Goal: Information Seeking & Learning: Check status

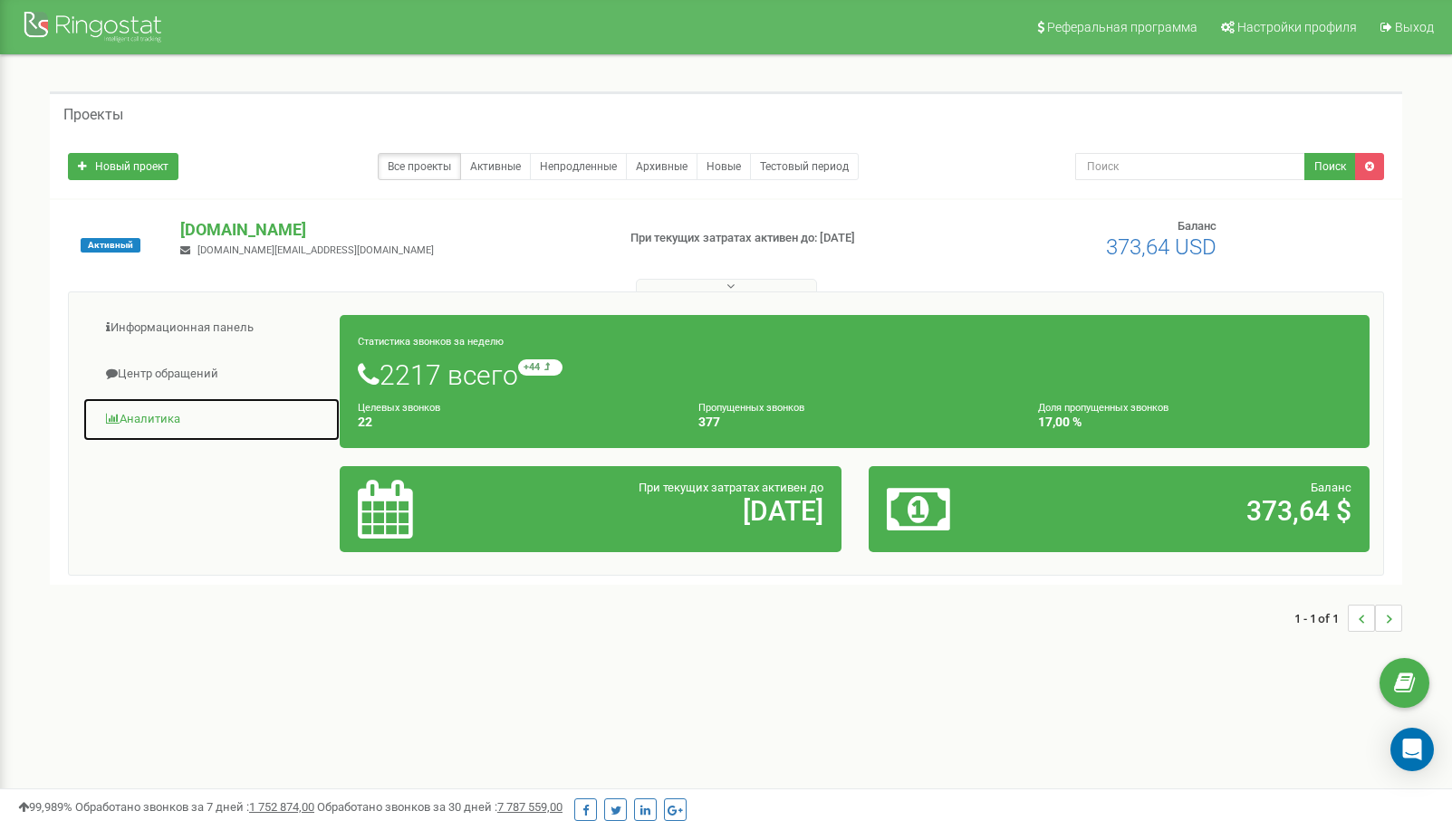
click at [159, 426] on link "Аналитика" at bounding box center [211, 420] width 258 height 44
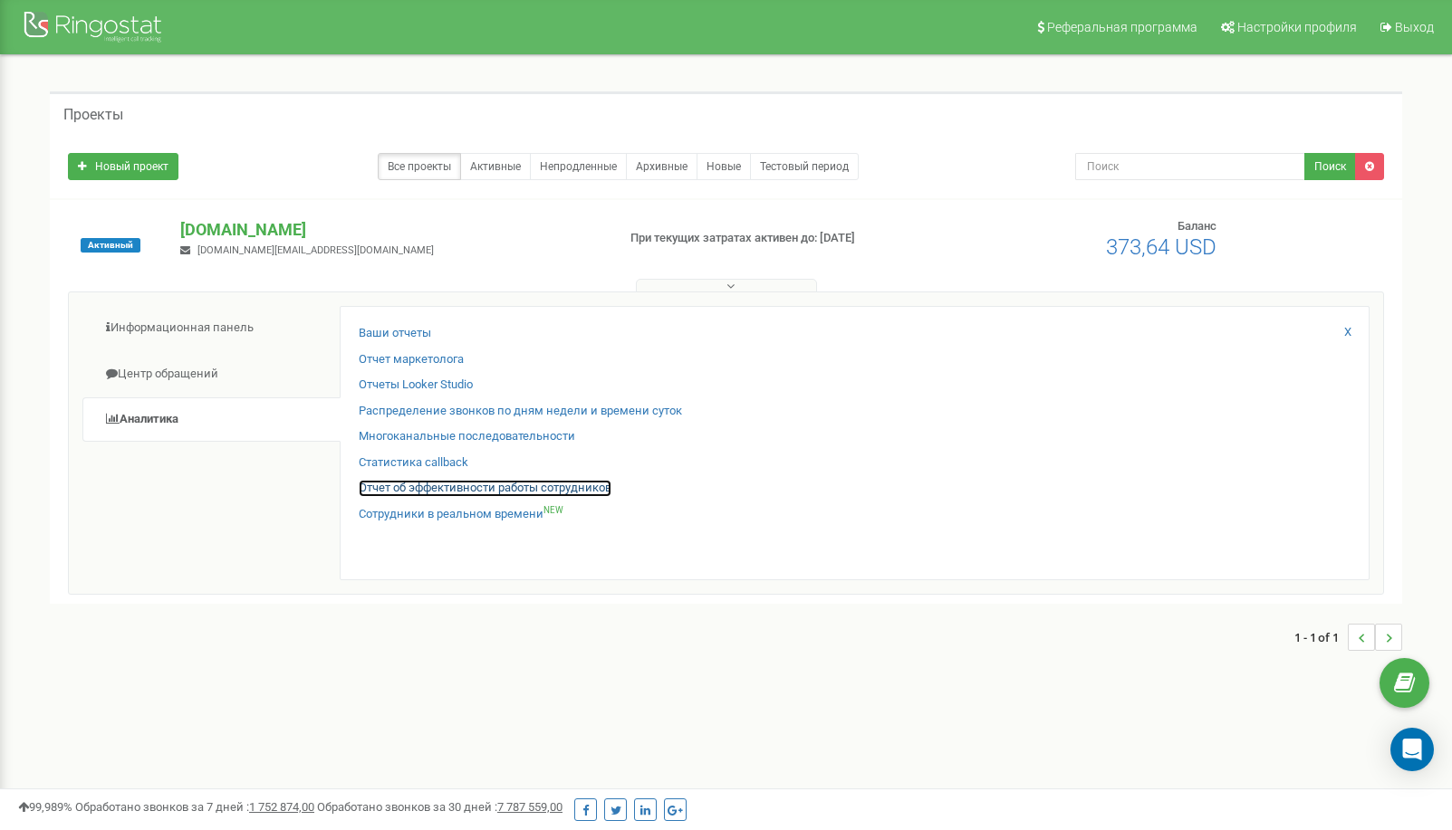
click at [518, 488] on link "Отчет об эффективности работы сотрудников" at bounding box center [485, 488] width 253 height 17
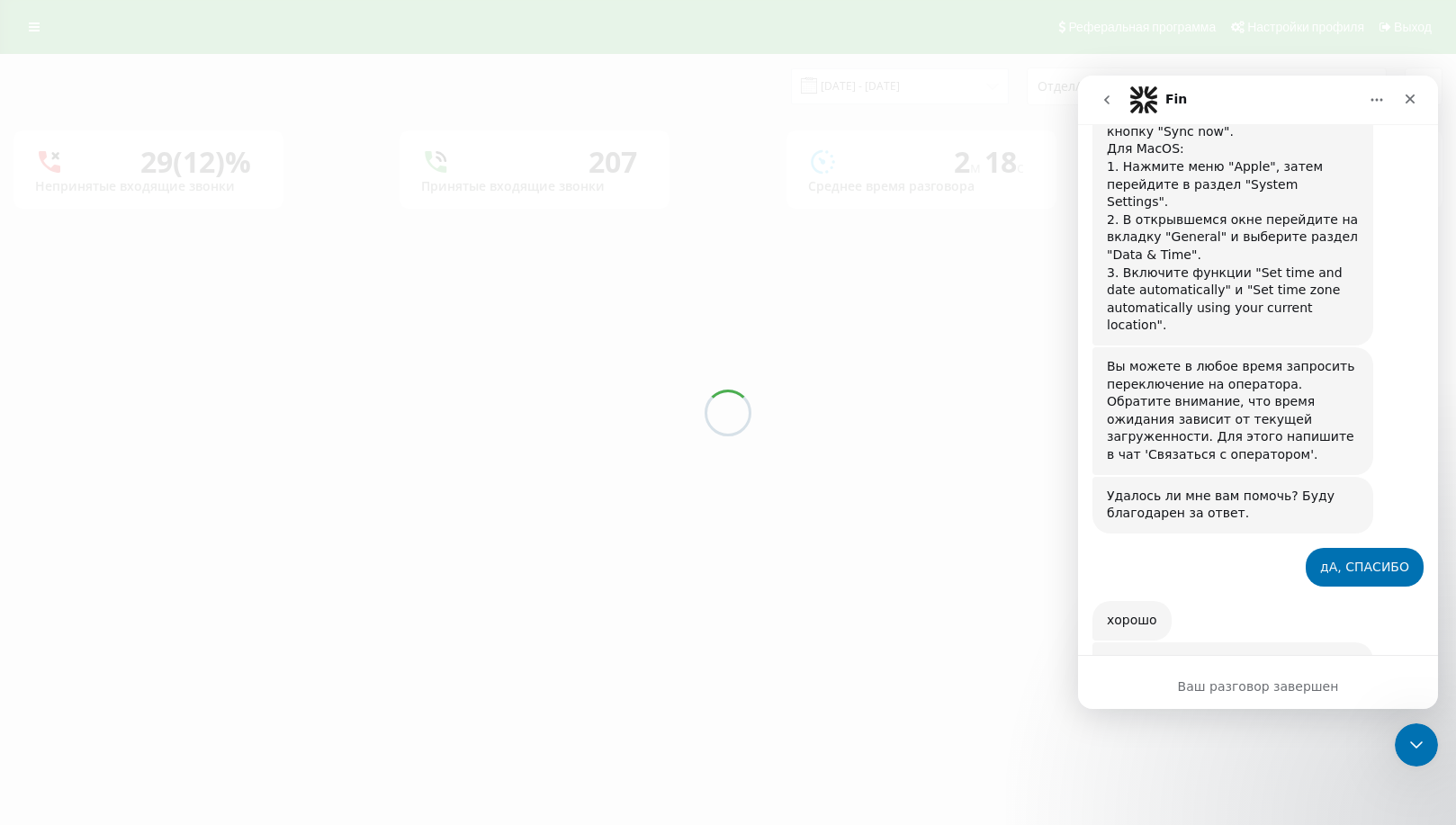
scroll to position [1029, 0]
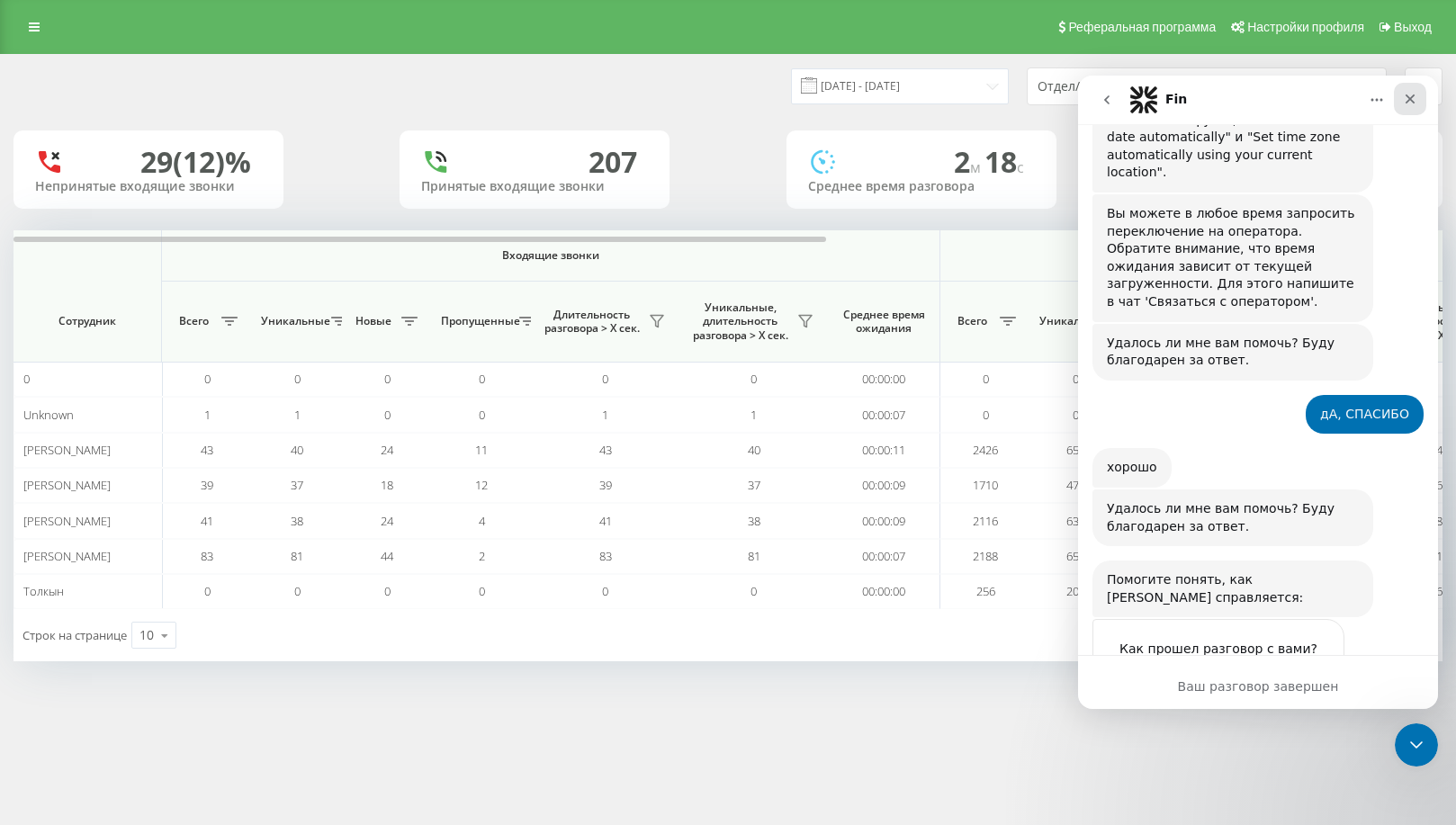
click at [1409, 102] on icon "Закрыть" at bounding box center [1410, 98] width 14 height 14
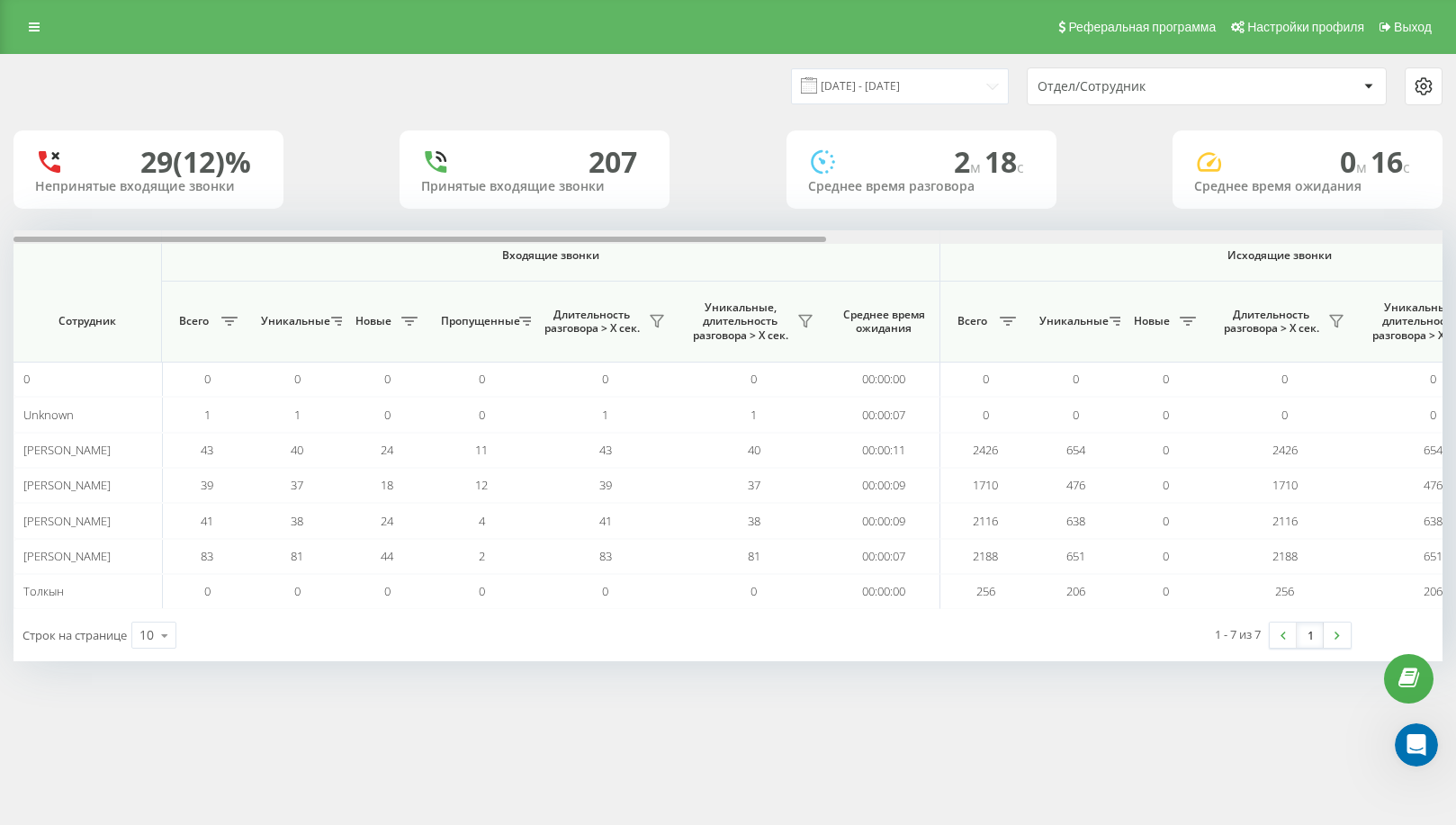
click at [1375, 235] on div at bounding box center [728, 238] width 1429 height 14
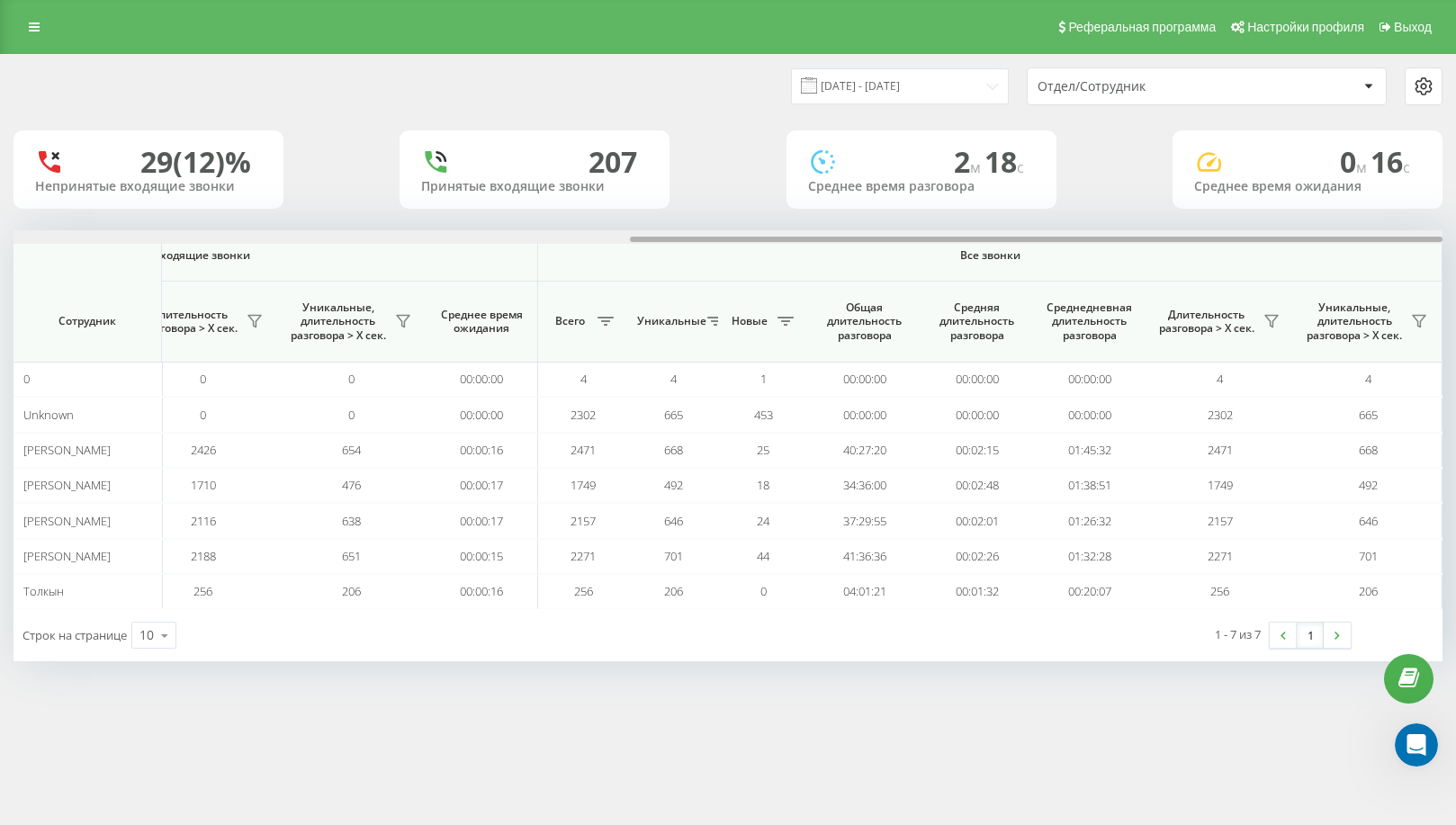
click at [1375, 235] on div at bounding box center [728, 238] width 1429 height 14
click at [1281, 324] on button at bounding box center [1271, 321] width 27 height 29
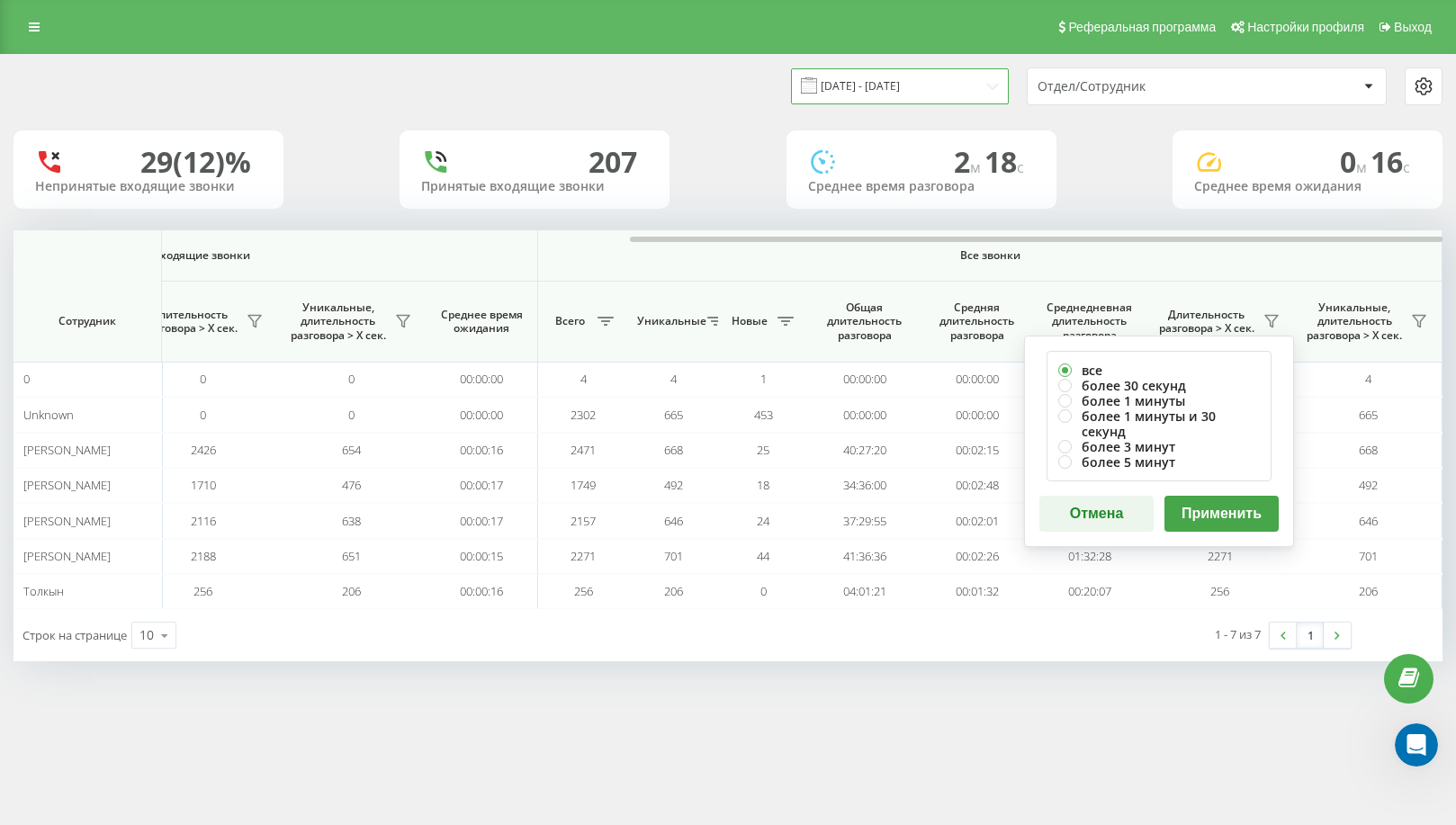
click at [971, 86] on input "21.07.2025 - 21.08.2025" at bounding box center [899, 85] width 218 height 35
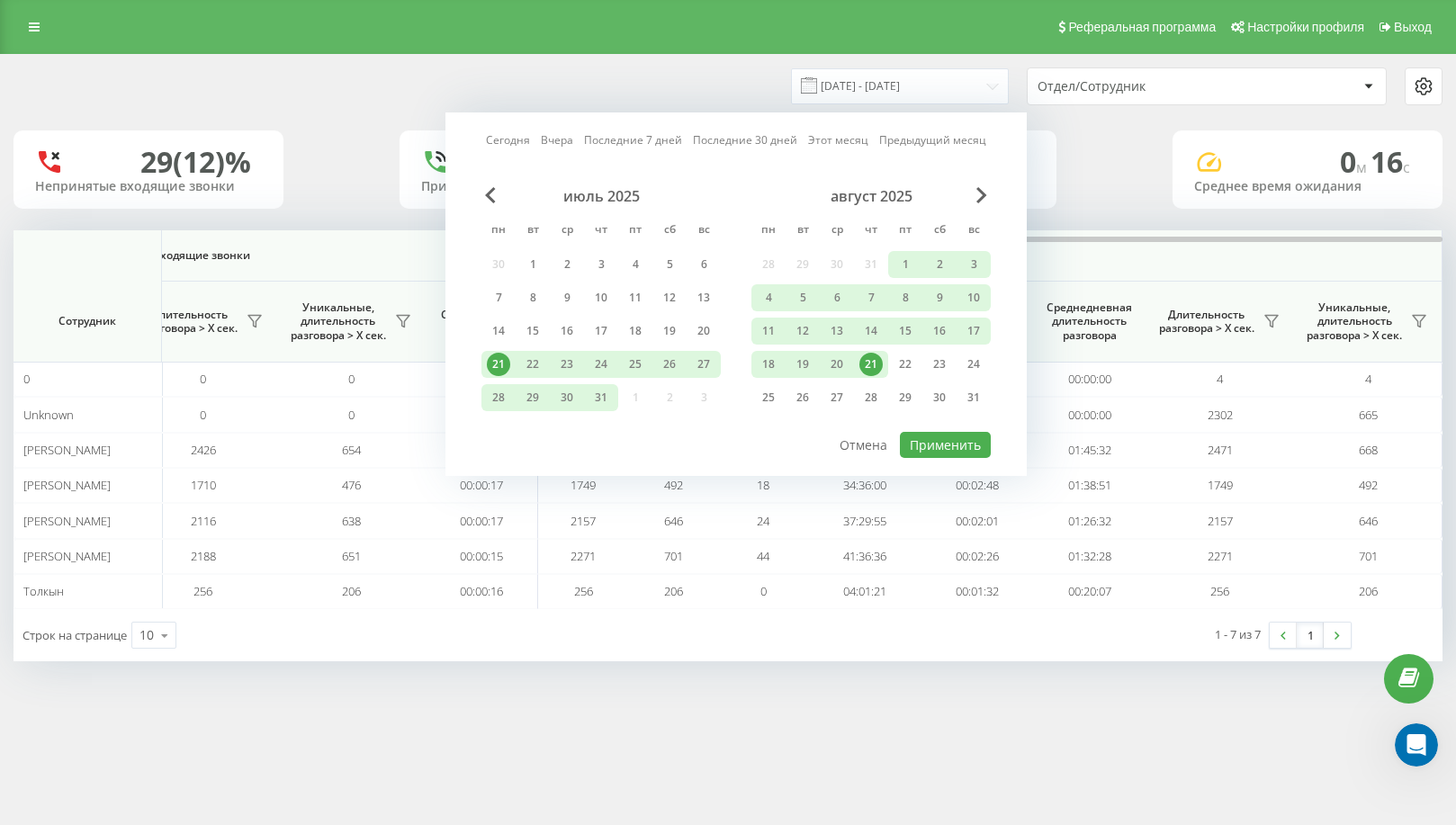
click at [875, 371] on div "21" at bounding box center [872, 365] width 24 height 24
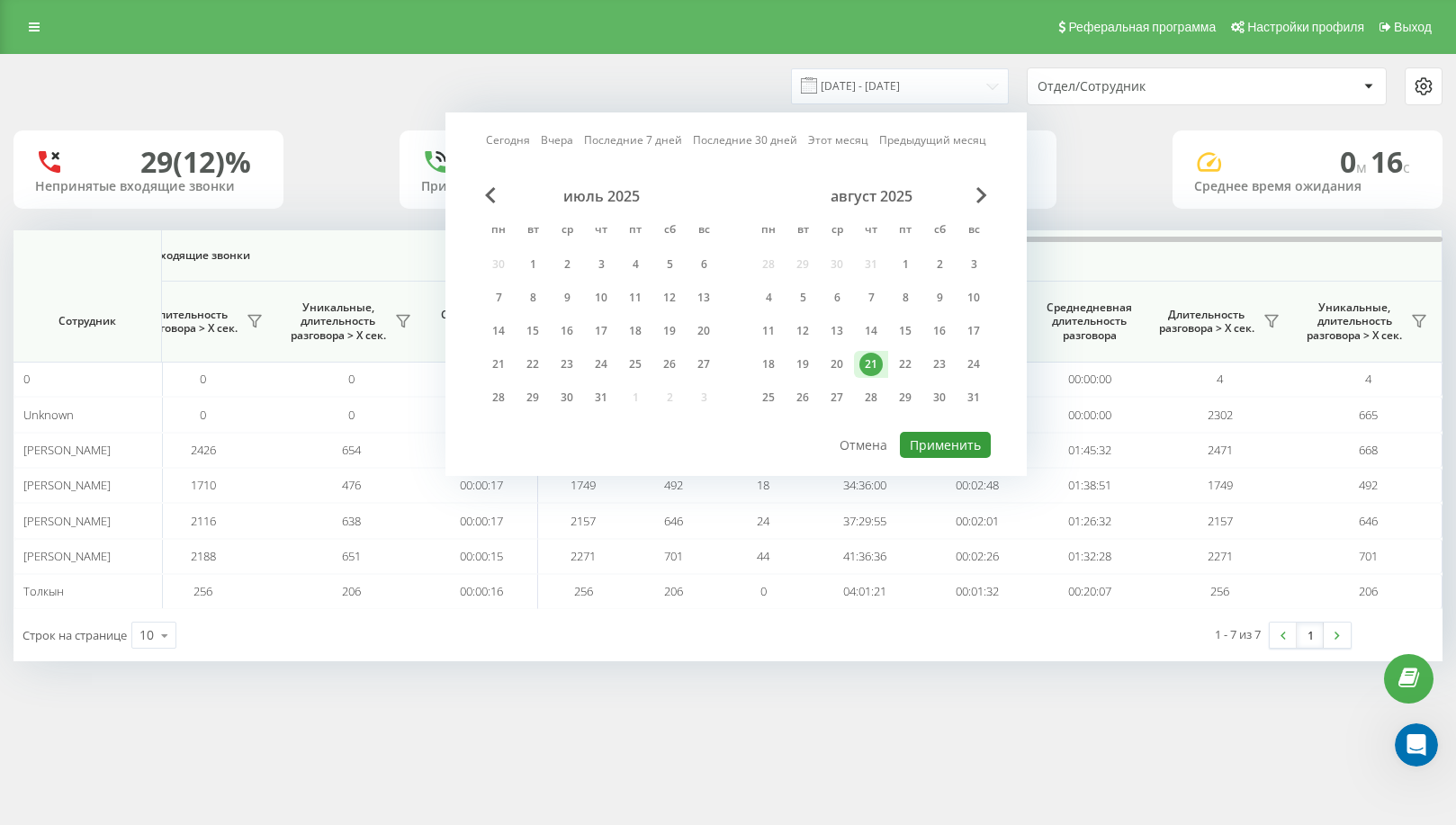
click at [955, 454] on button "Применить" at bounding box center [945, 445] width 90 height 26
type input "[DATE] - [DATE]"
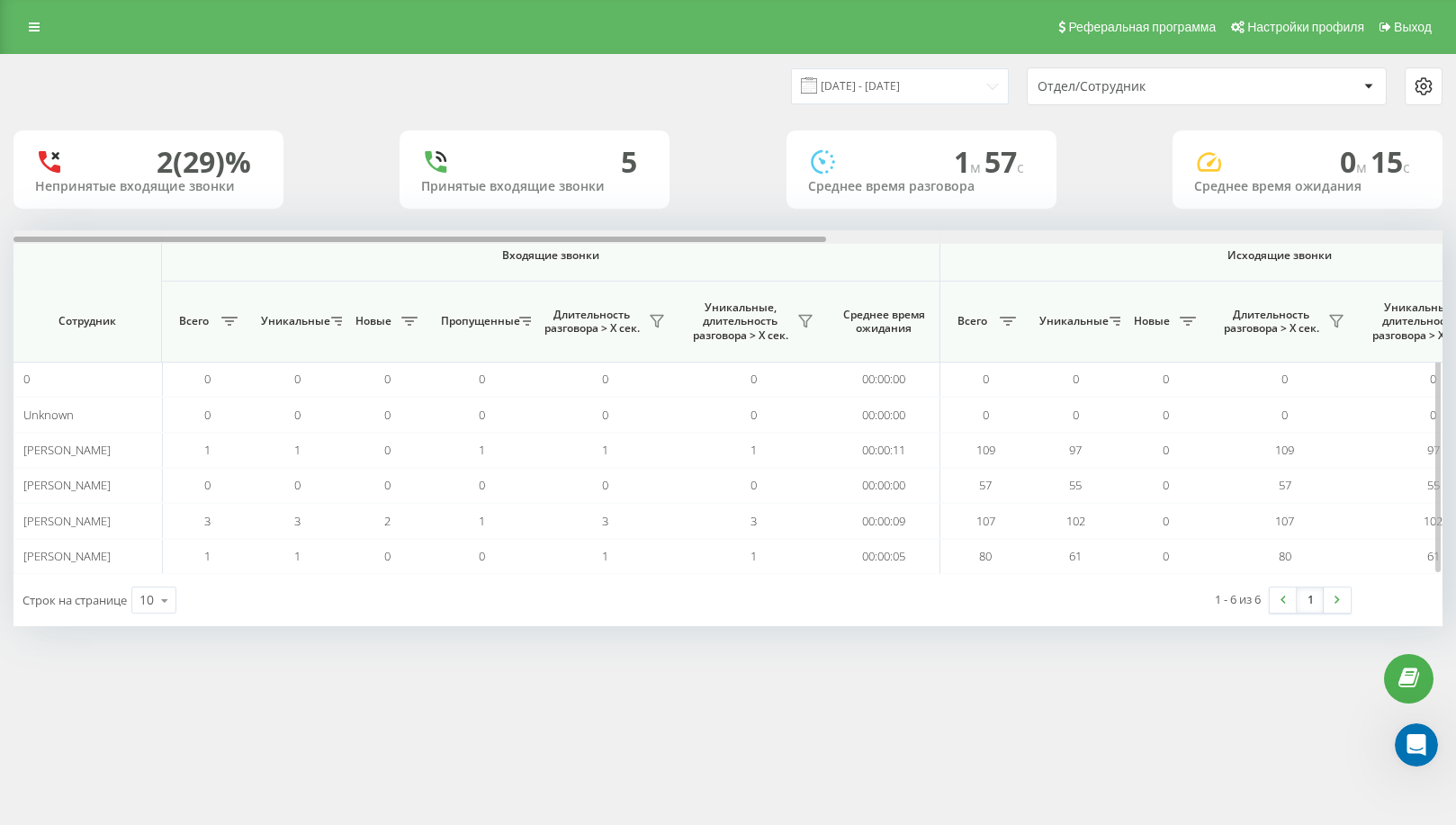
click at [1394, 244] on div at bounding box center [728, 238] width 1429 height 14
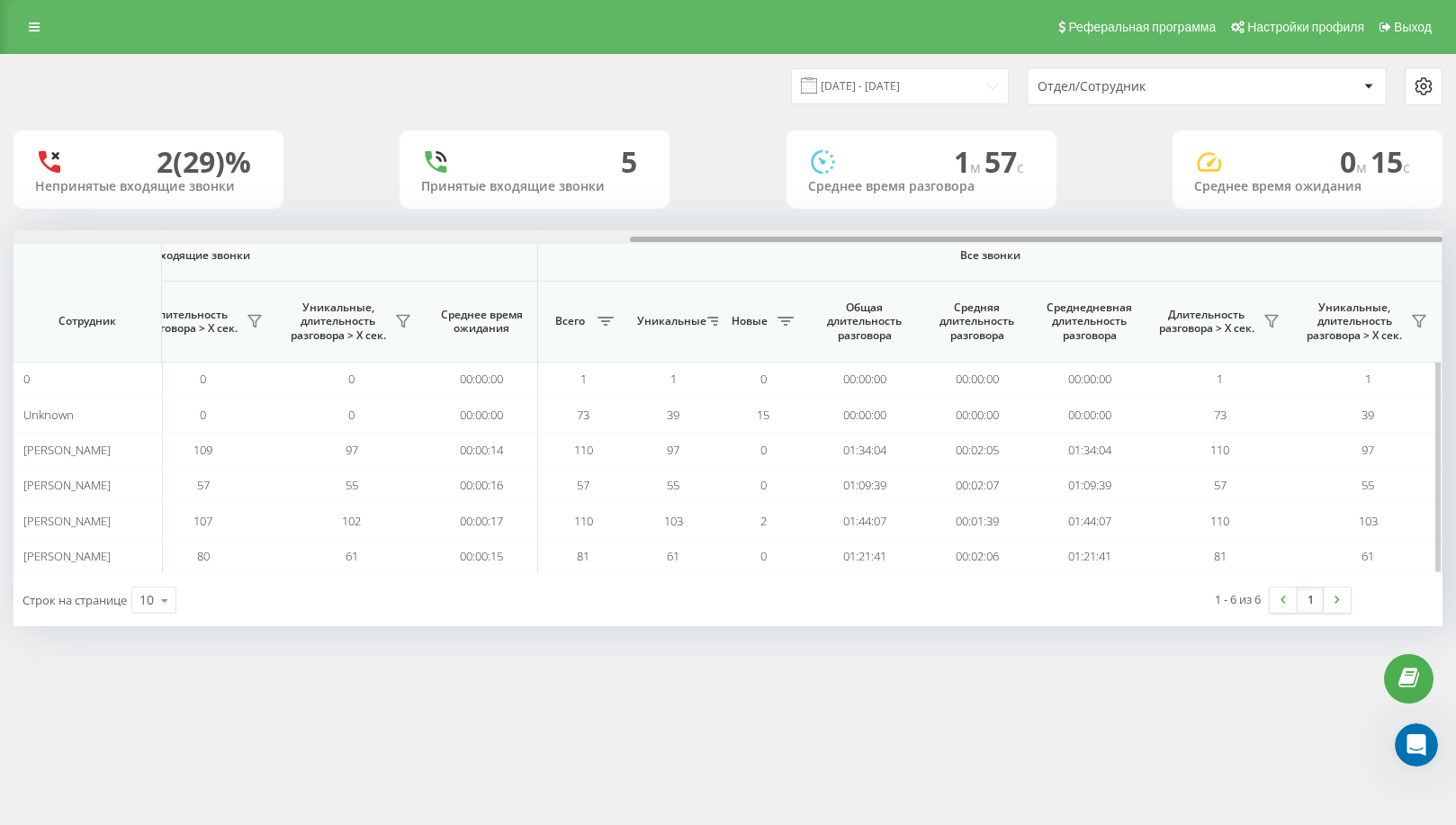
click at [1394, 244] on div at bounding box center [728, 238] width 1429 height 14
click at [1267, 322] on icon at bounding box center [1271, 321] width 14 height 14
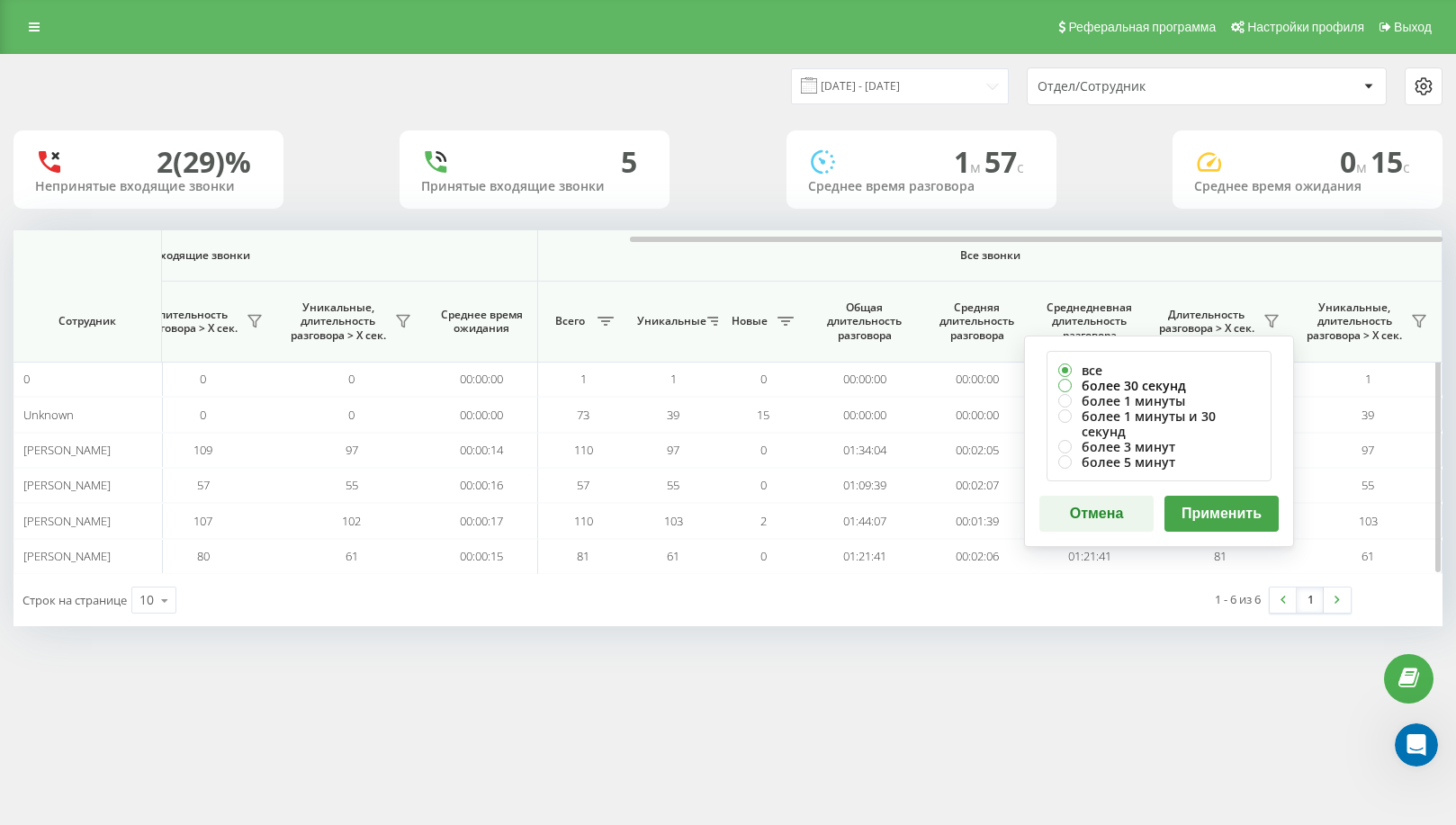
click at [1155, 391] on label "более 30 секунд" at bounding box center [1159, 385] width 202 height 15
radio input "true"
click at [1220, 496] on button "Применить" at bounding box center [1221, 514] width 114 height 36
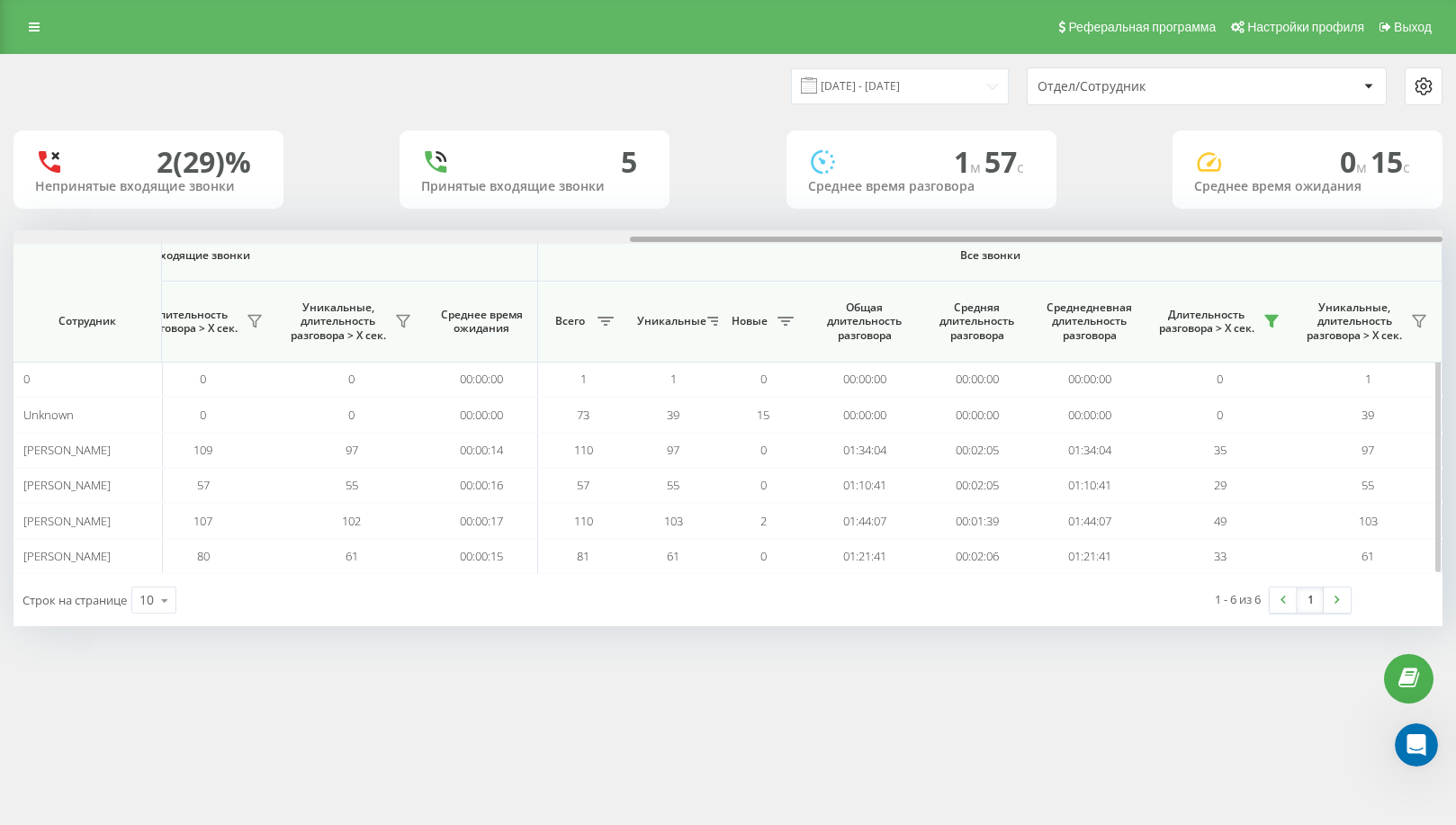
click at [1404, 235] on div at bounding box center [728, 238] width 1429 height 14
click at [1271, 323] on icon at bounding box center [1271, 322] width 13 height 12
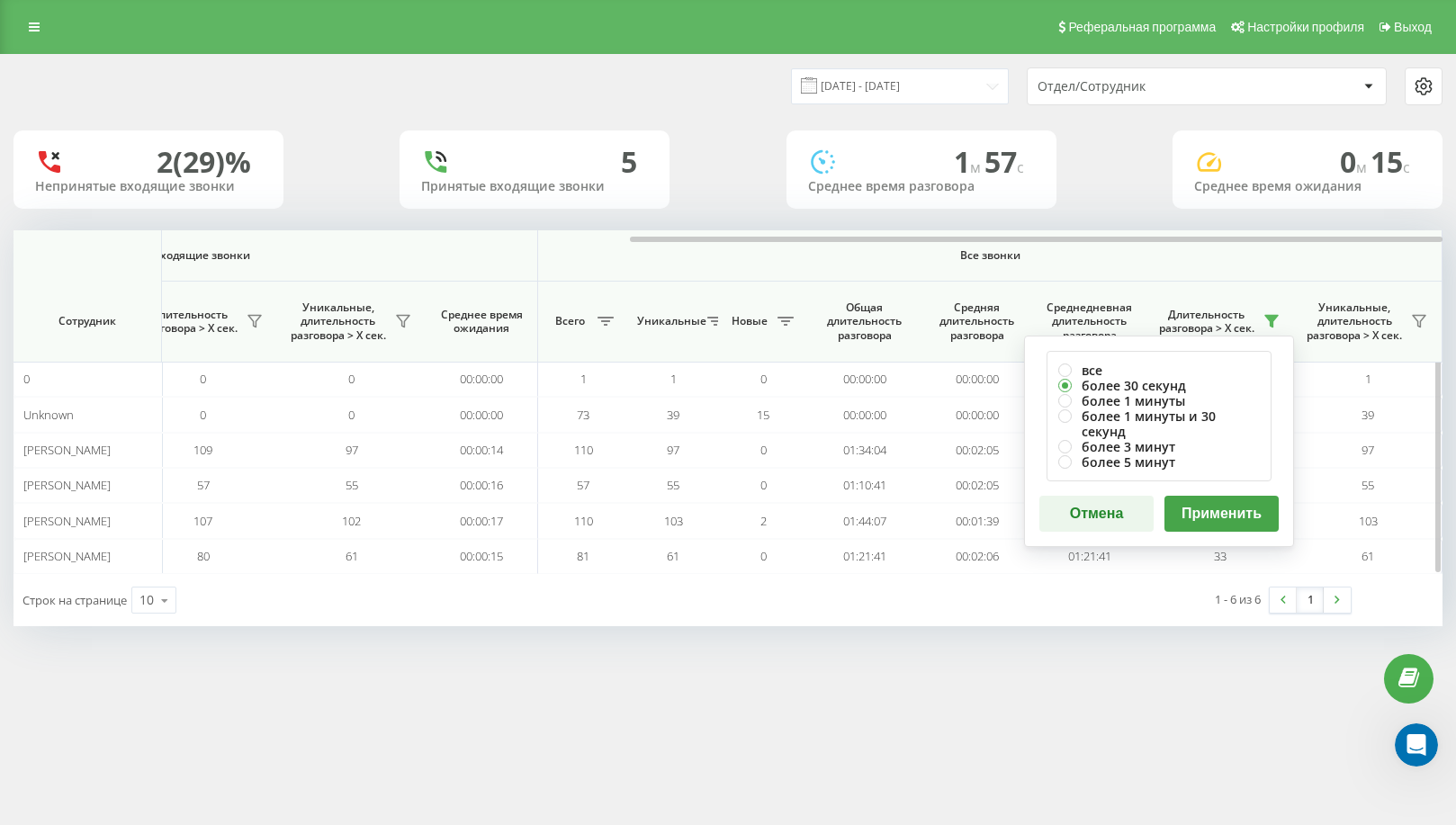
click at [1224, 496] on button "Применить" at bounding box center [1221, 514] width 114 height 36
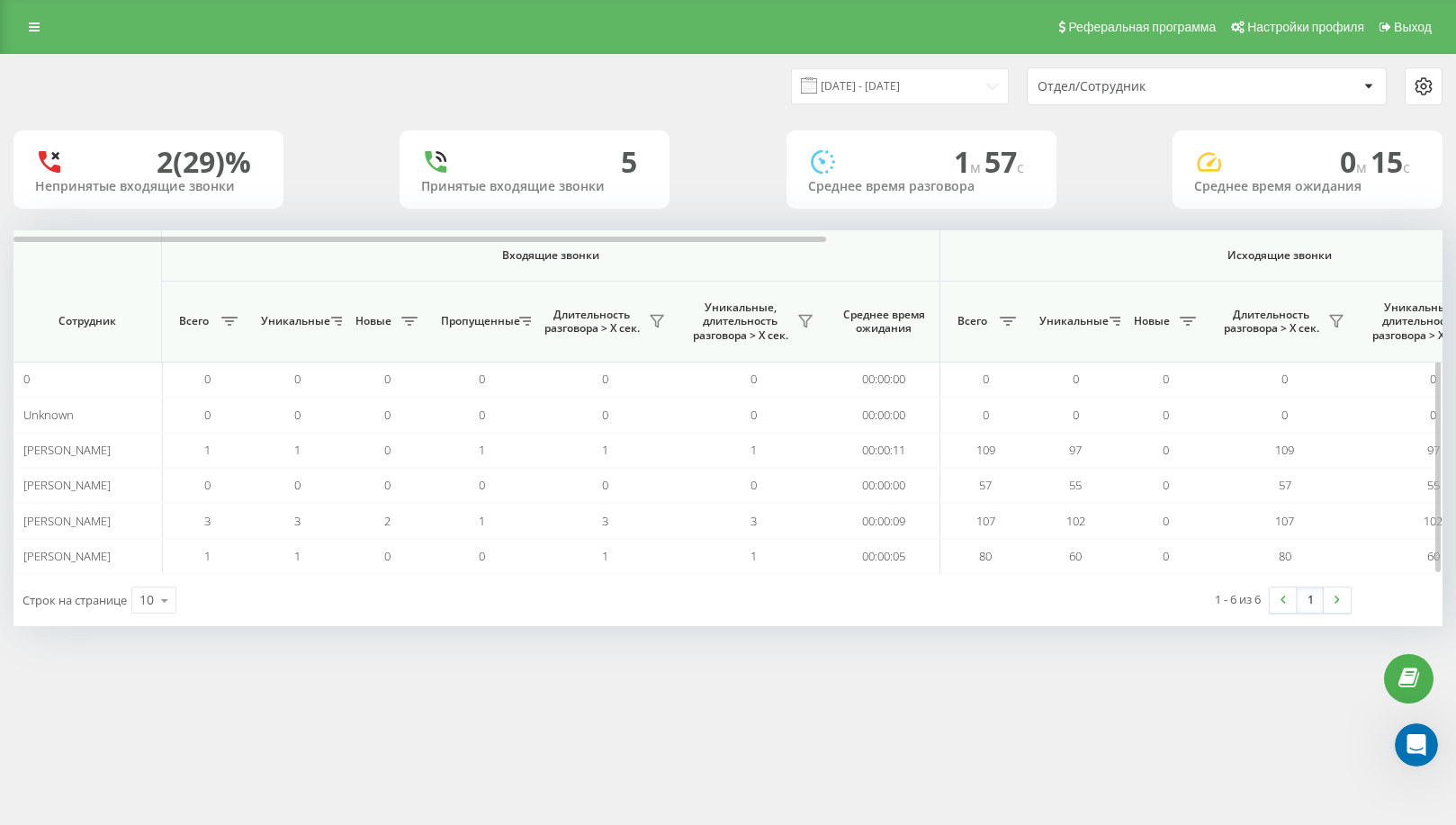
click at [1407, 245] on th "Исходящие звонки" at bounding box center [1280, 256] width 680 height 52
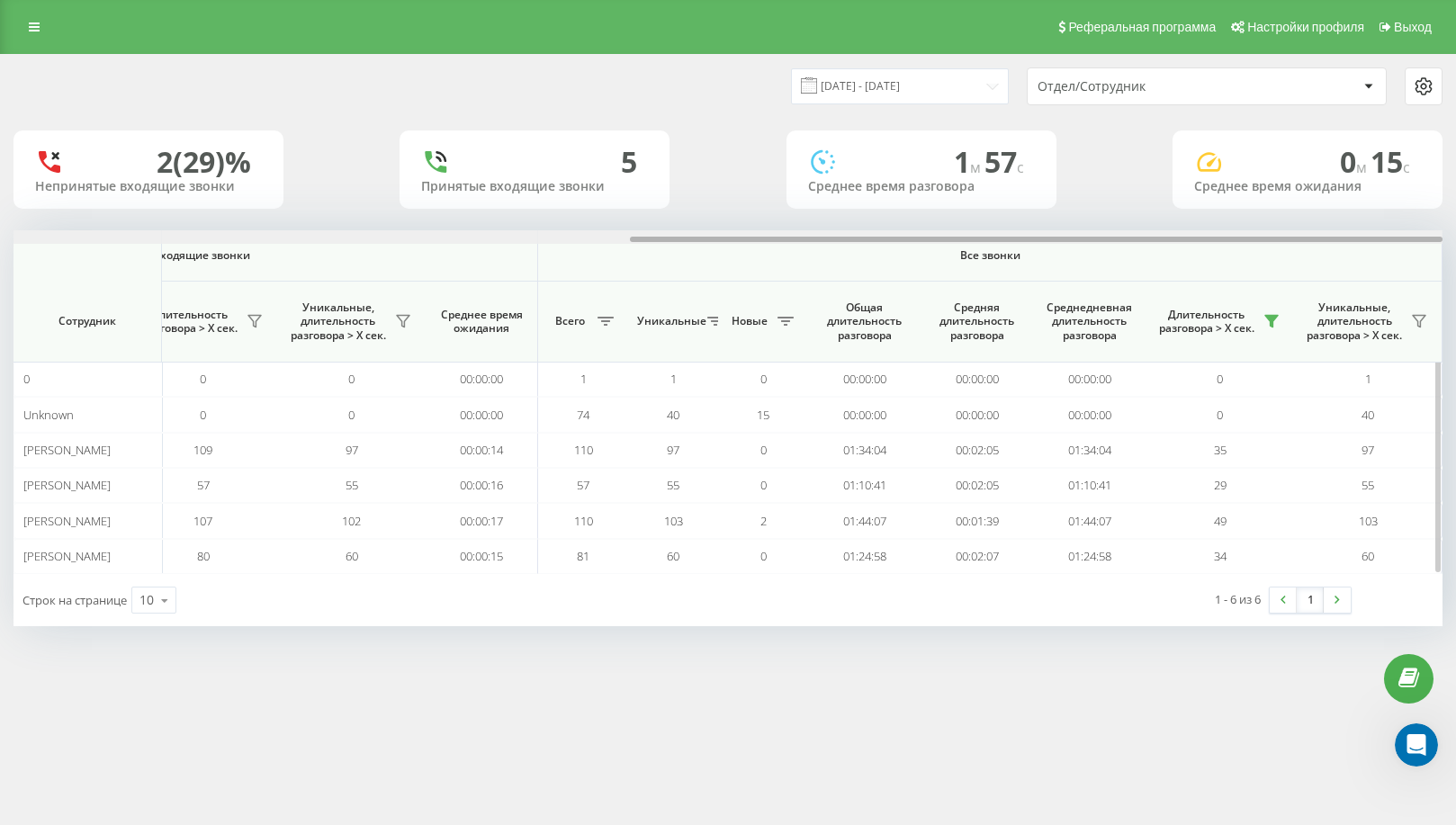
click at [1420, 238] on div at bounding box center [728, 238] width 1429 height 14
click at [1420, 238] on div at bounding box center [1037, 239] width 813 height 5
drag, startPoint x: 1154, startPoint y: 240, endPoint x: 1372, endPoint y: 285, distance: 222.6
click at [1362, 285] on div "Входящие звонки Исходящие звонки Все звонки Сотрудник Всего Уникальные Новые Пр…" at bounding box center [728, 403] width 1429 height 344
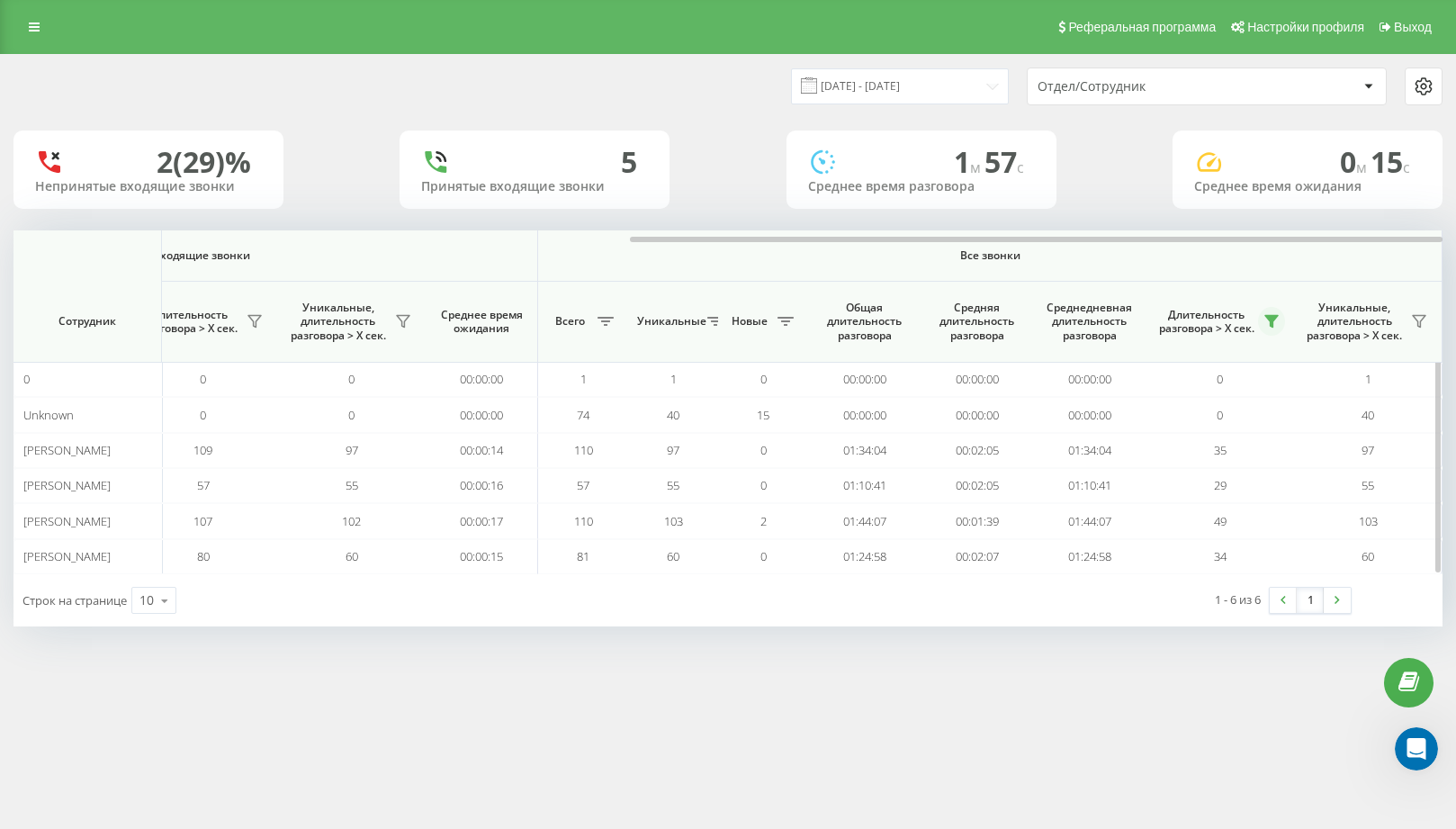
click at [1275, 324] on icon at bounding box center [1271, 321] width 14 height 14
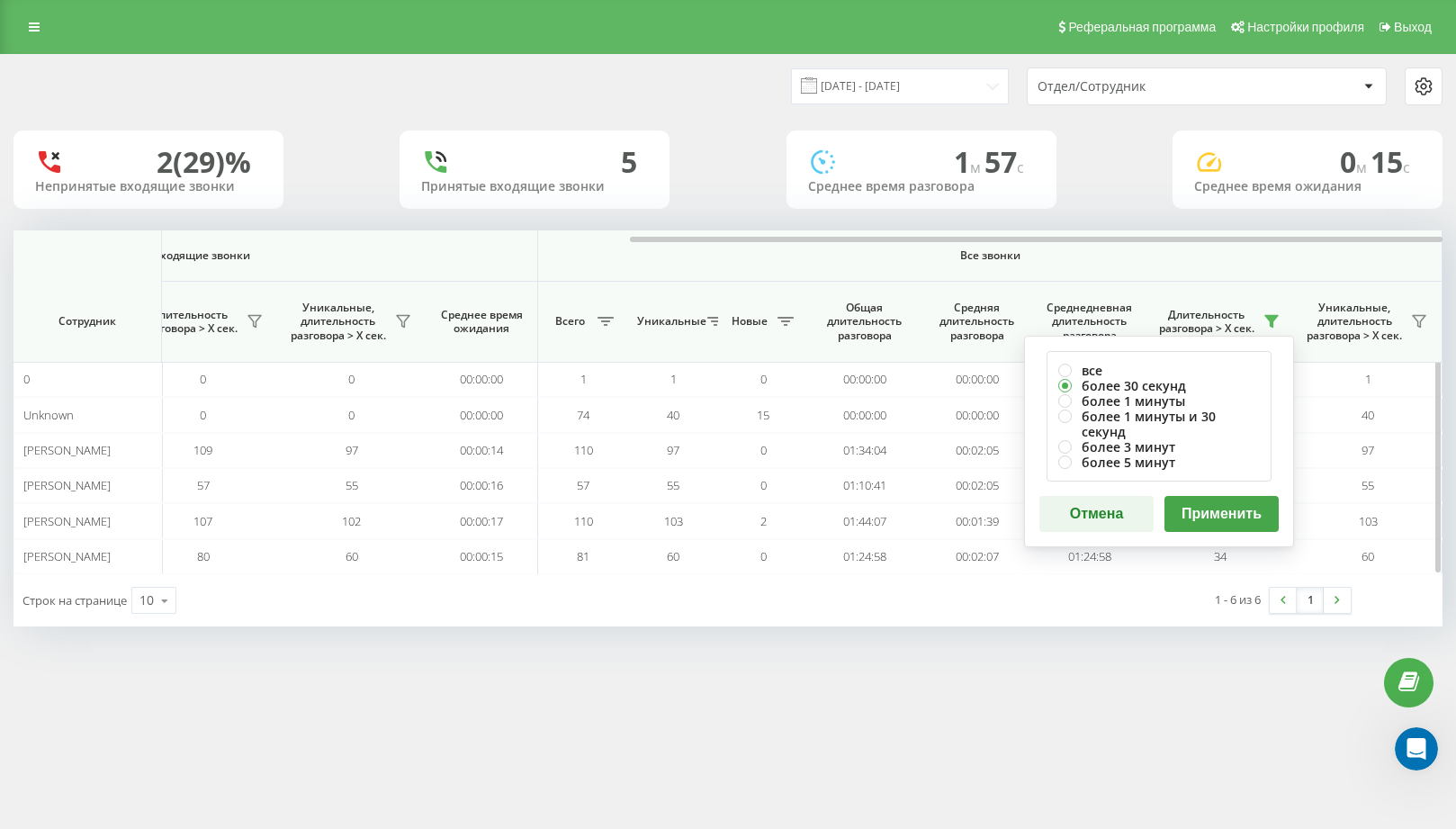
click at [1240, 501] on button "Применить" at bounding box center [1221, 514] width 114 height 36
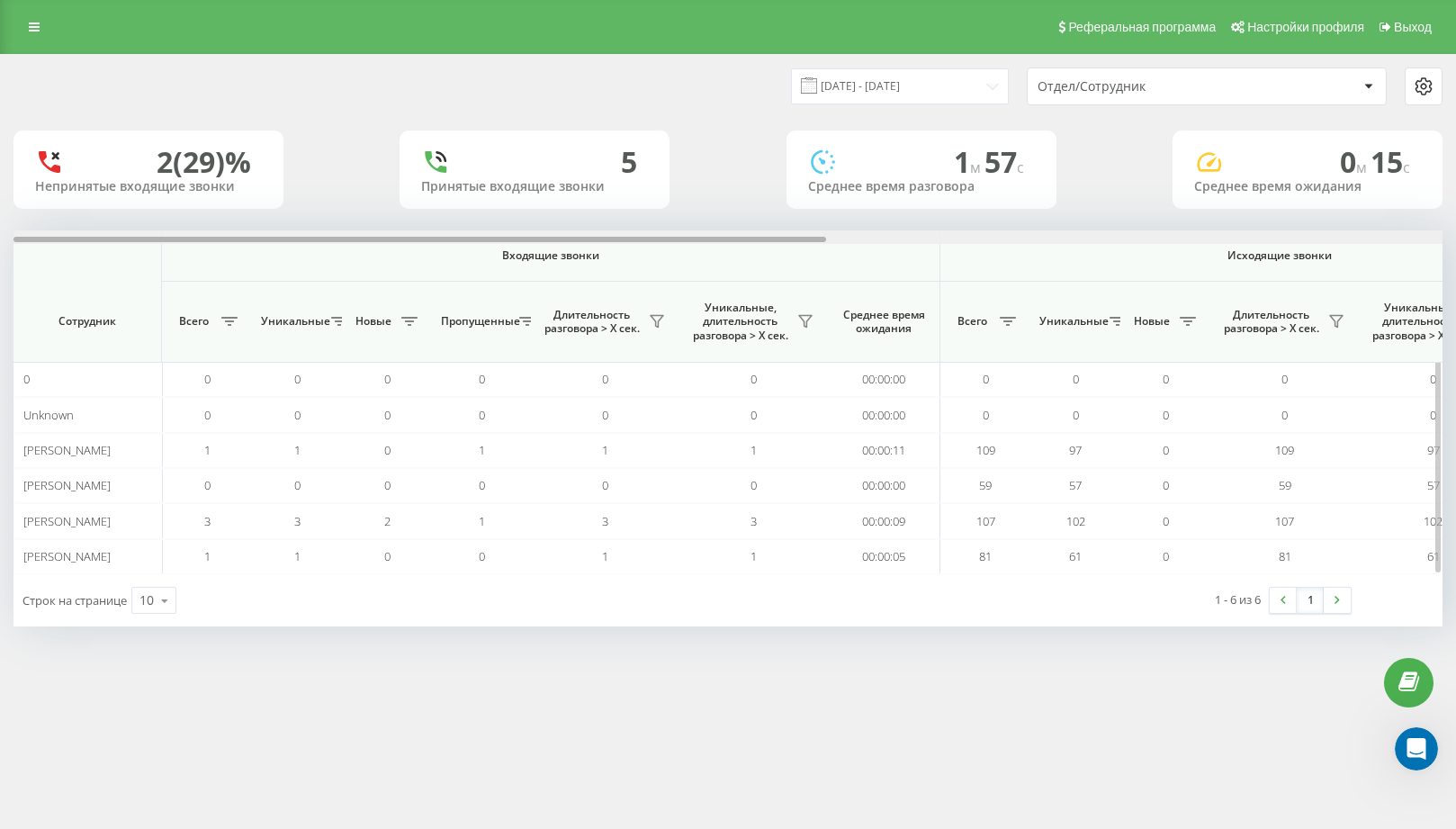
click at [1378, 238] on div at bounding box center [728, 238] width 1429 height 14
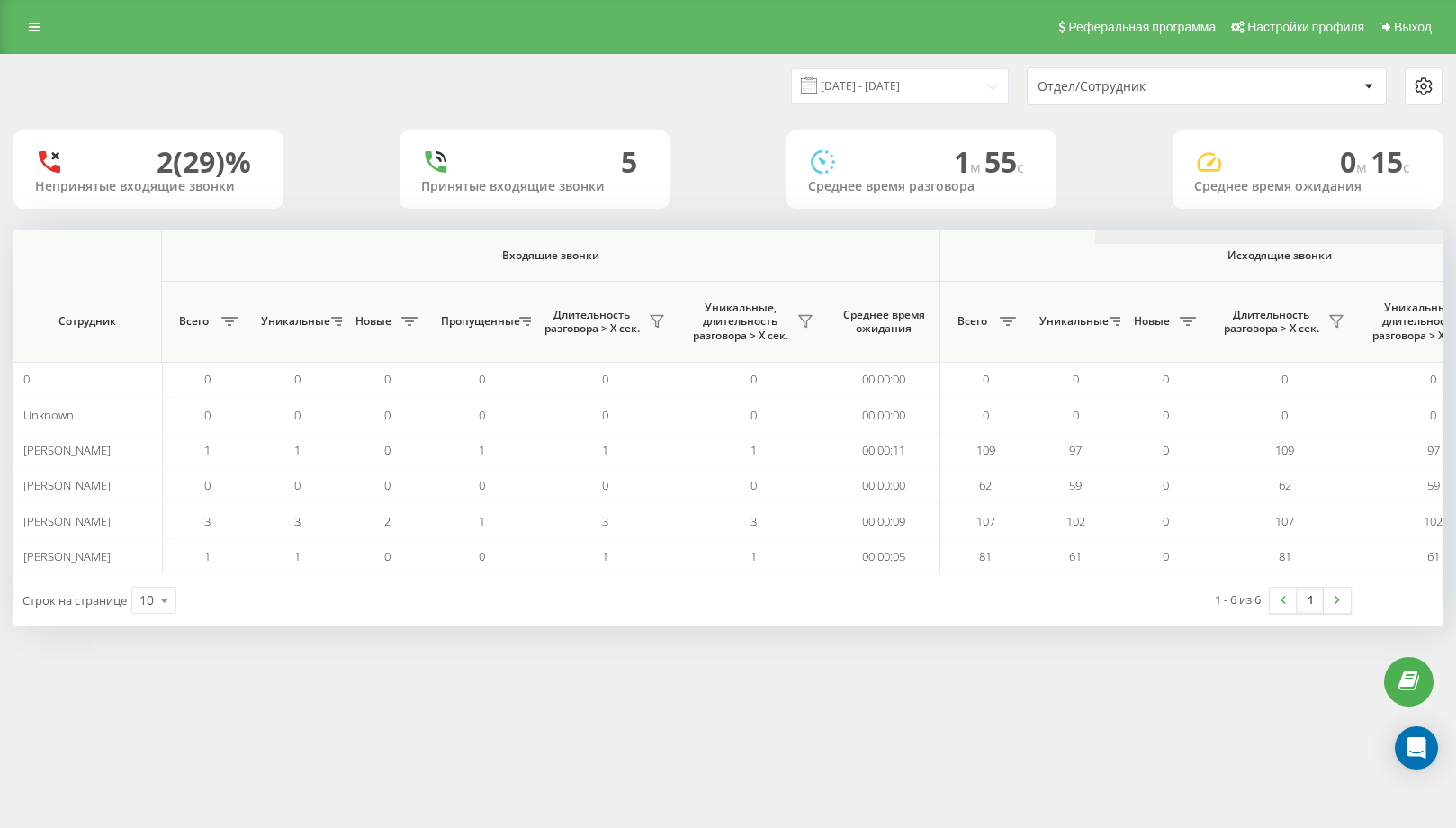
scroll to position [0, 1082]
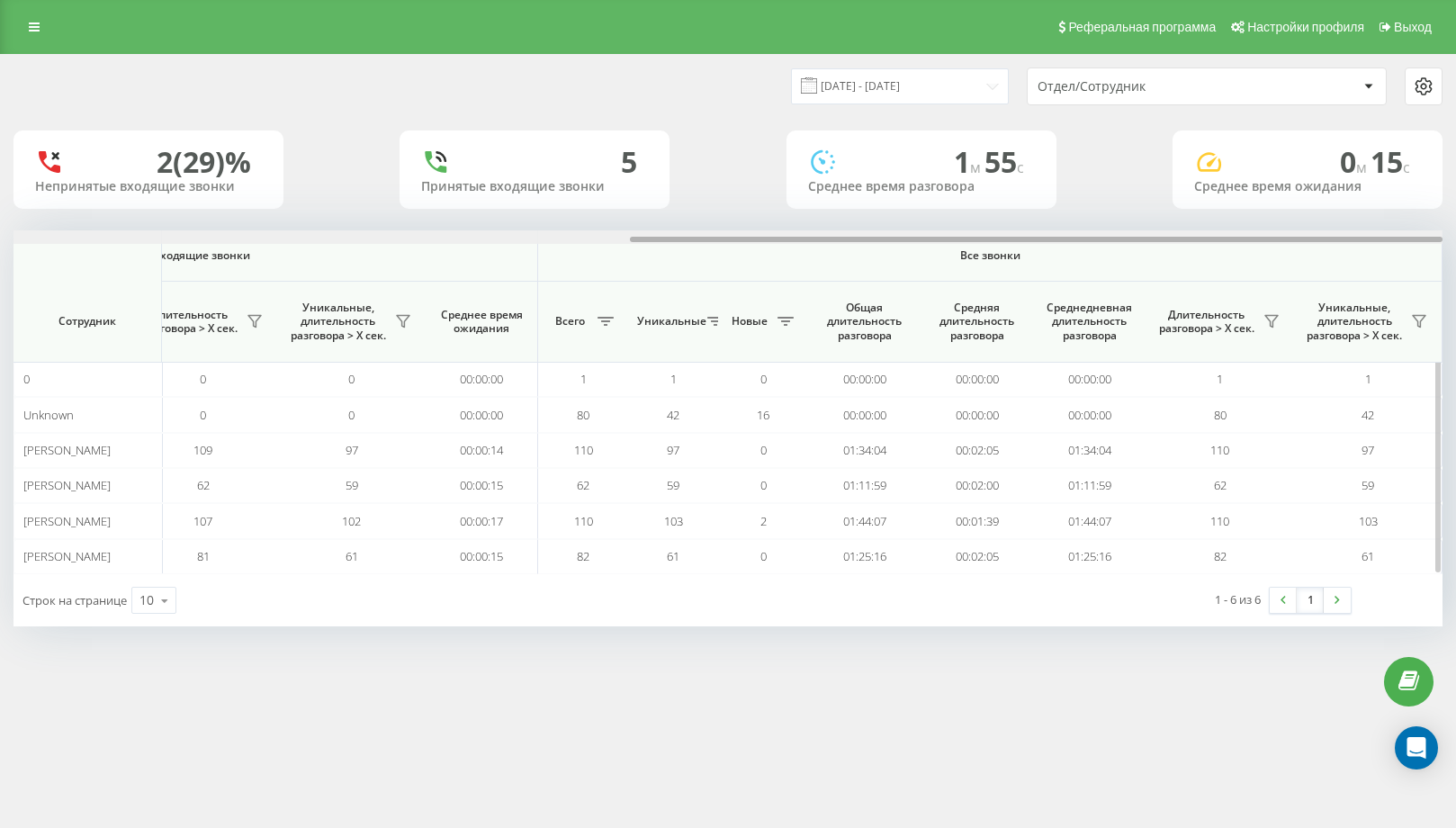
click at [1393, 234] on div at bounding box center [728, 238] width 1429 height 14
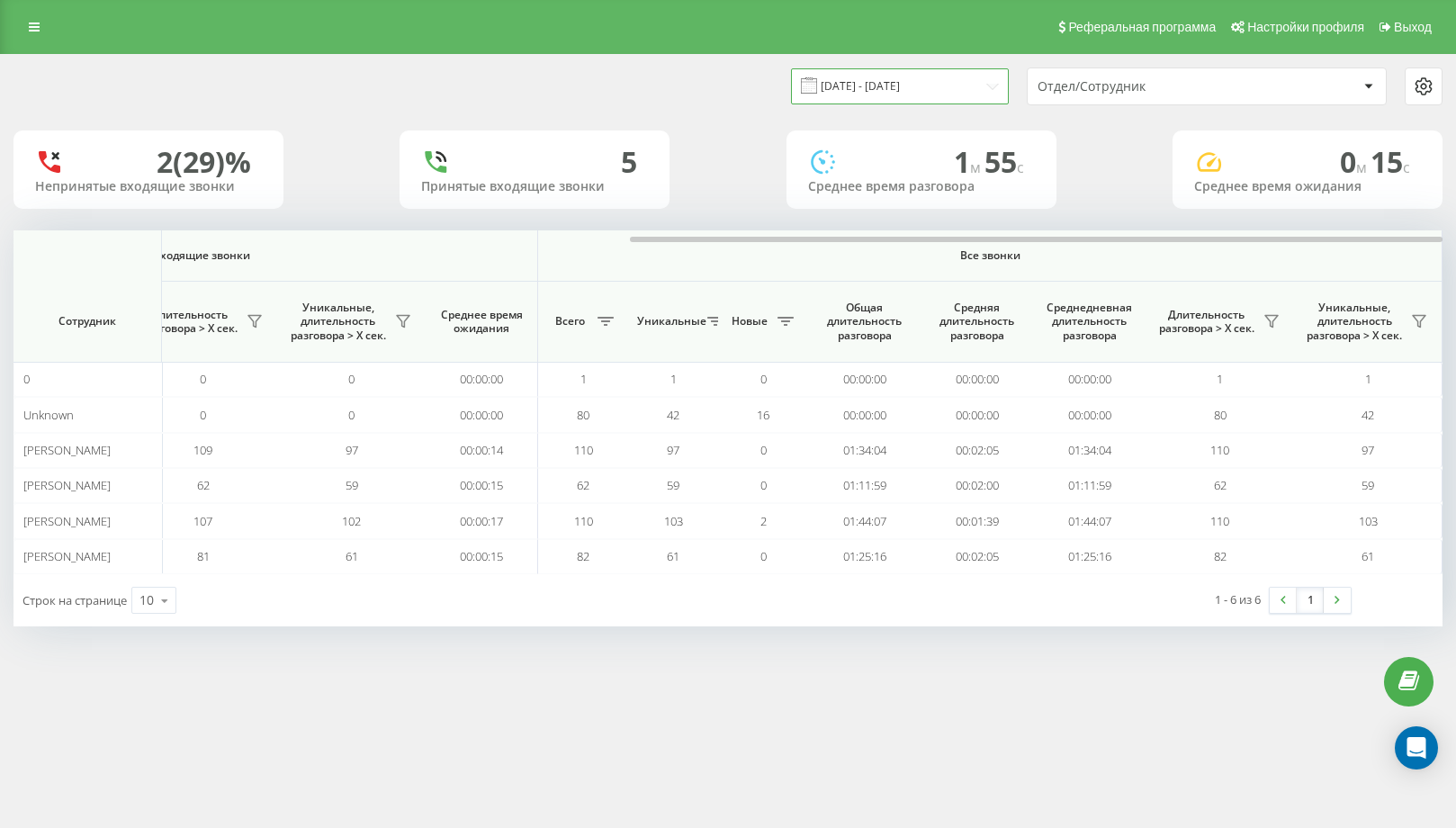
click at [941, 79] on input "[DATE] - [DATE]" at bounding box center [899, 85] width 218 height 35
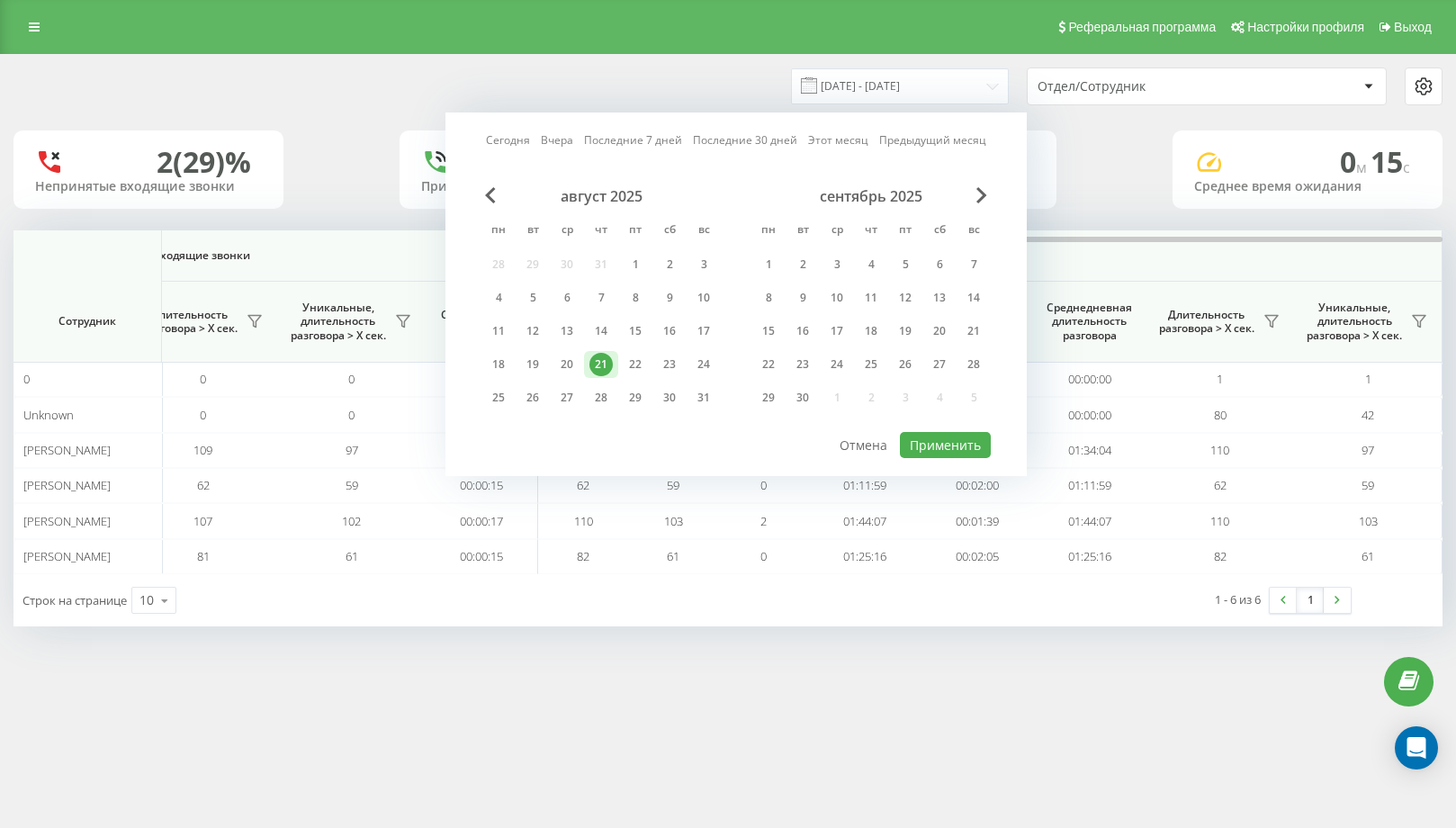
click at [608, 372] on div "21" at bounding box center [601, 365] width 24 height 24
click at [946, 446] on button "Применить" at bounding box center [945, 445] width 90 height 26
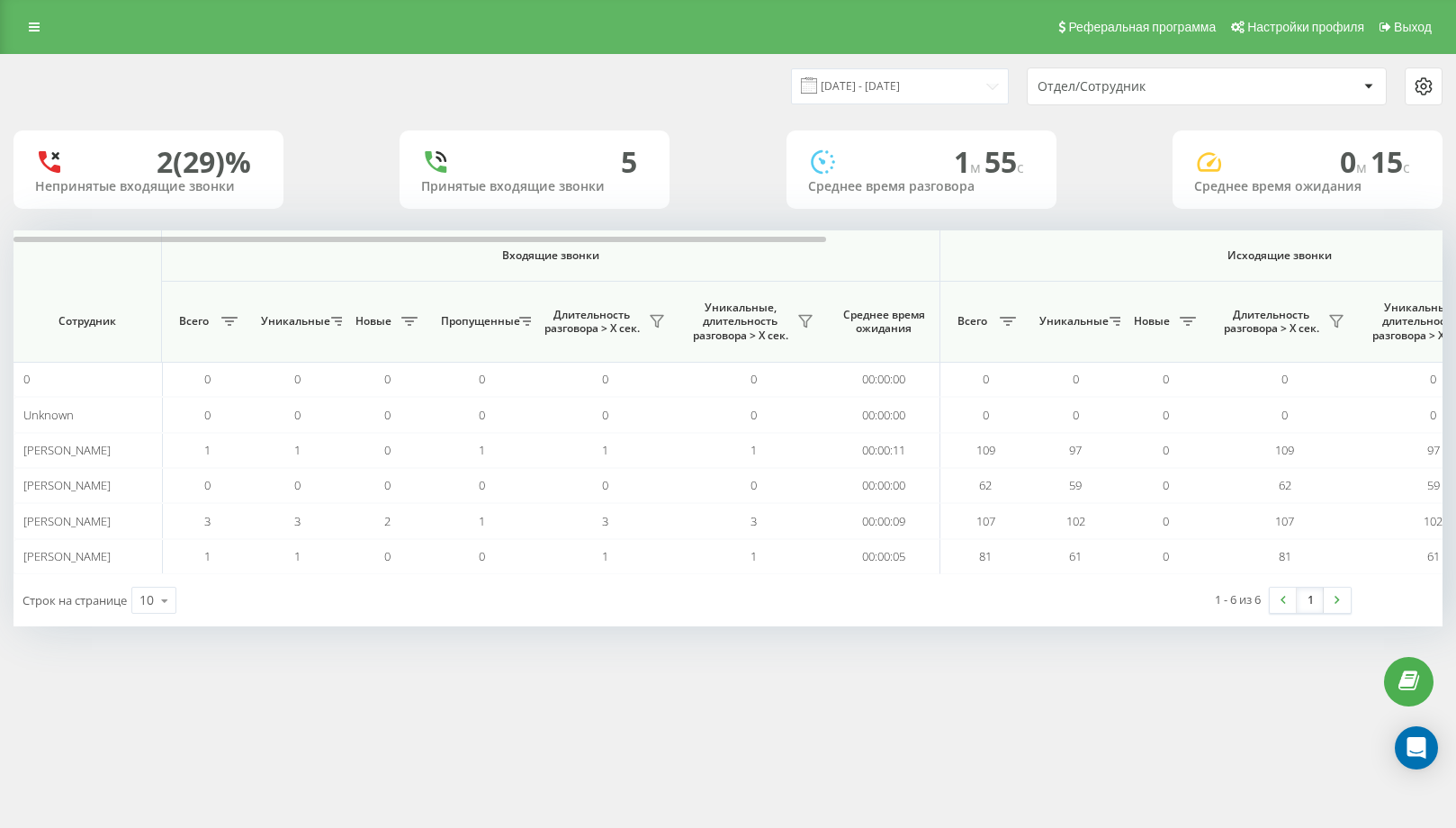
click at [1415, 229] on div "[DATE] - [DATE] Отдел/Сотрудник 2 (29)% Непринятые входящие звонки 5 Принятые в…" at bounding box center [728, 340] width 1429 height 572
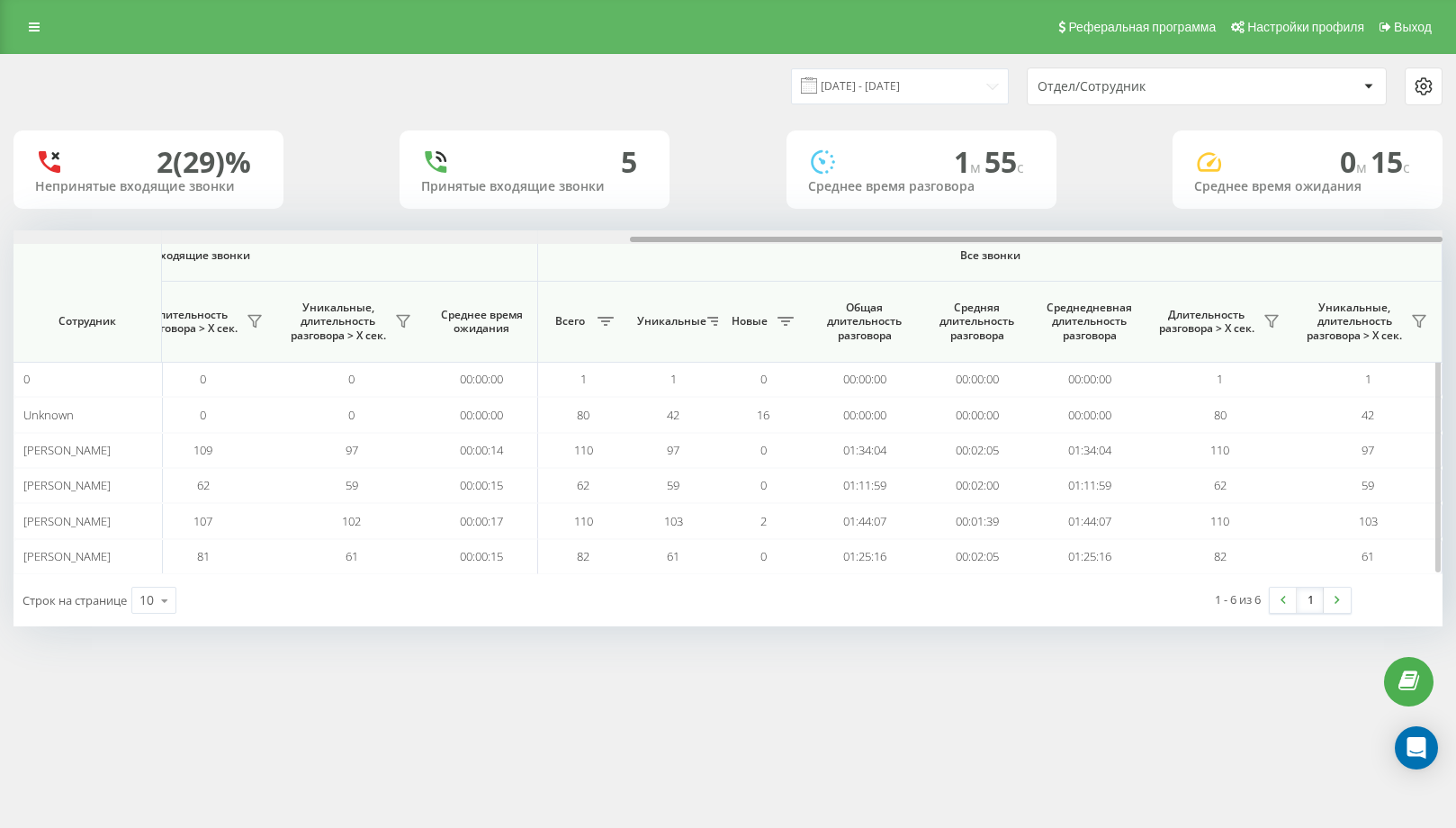
click at [1426, 242] on div at bounding box center [728, 238] width 1429 height 14
click at [1426, 242] on div at bounding box center [1037, 239] width 813 height 5
click at [1281, 319] on button at bounding box center [1271, 321] width 27 height 29
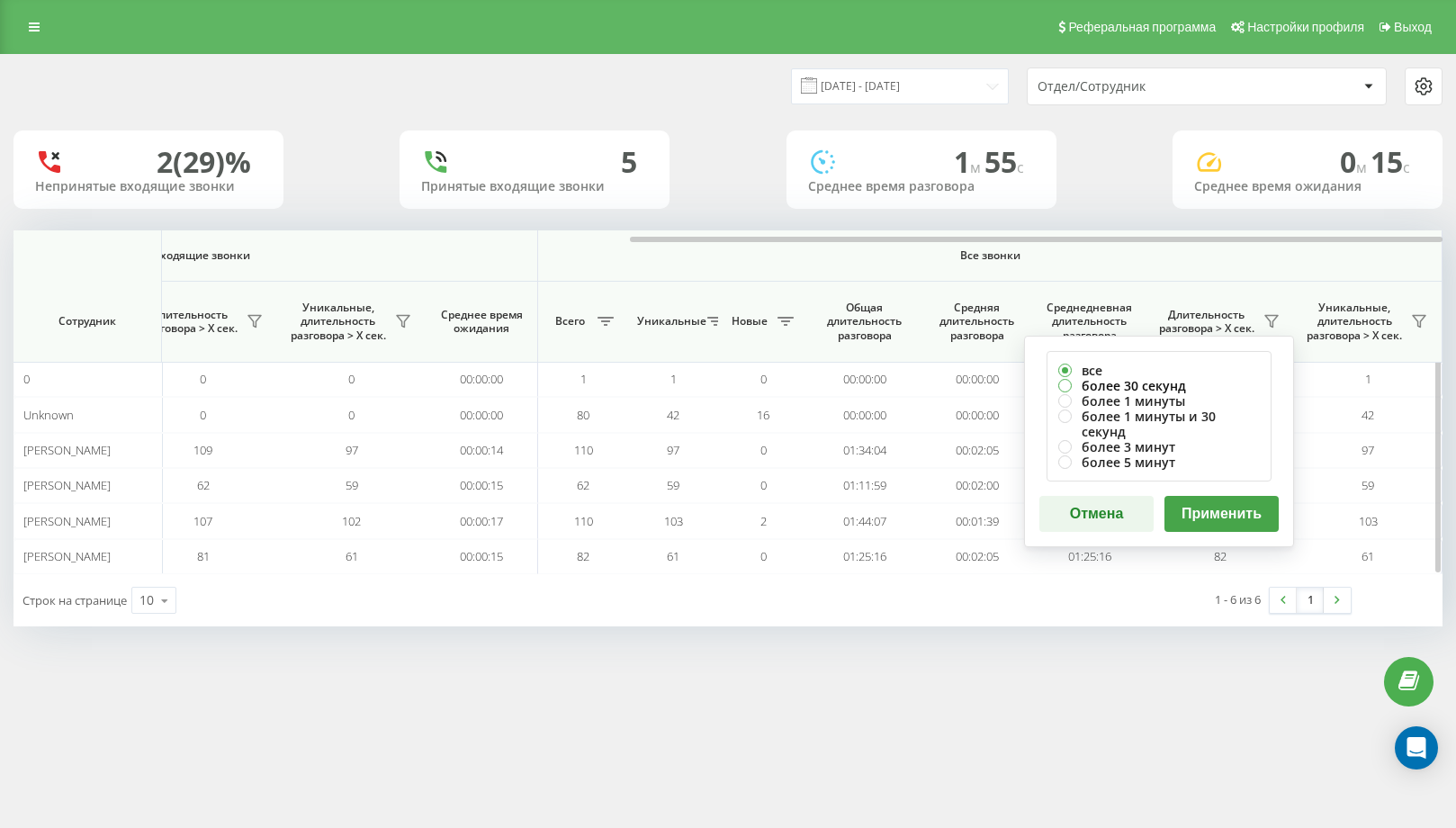
click at [1155, 384] on label "более 30 секунд" at bounding box center [1159, 385] width 202 height 15
radio input "true"
click at [1190, 496] on button "Применить" at bounding box center [1221, 514] width 114 height 36
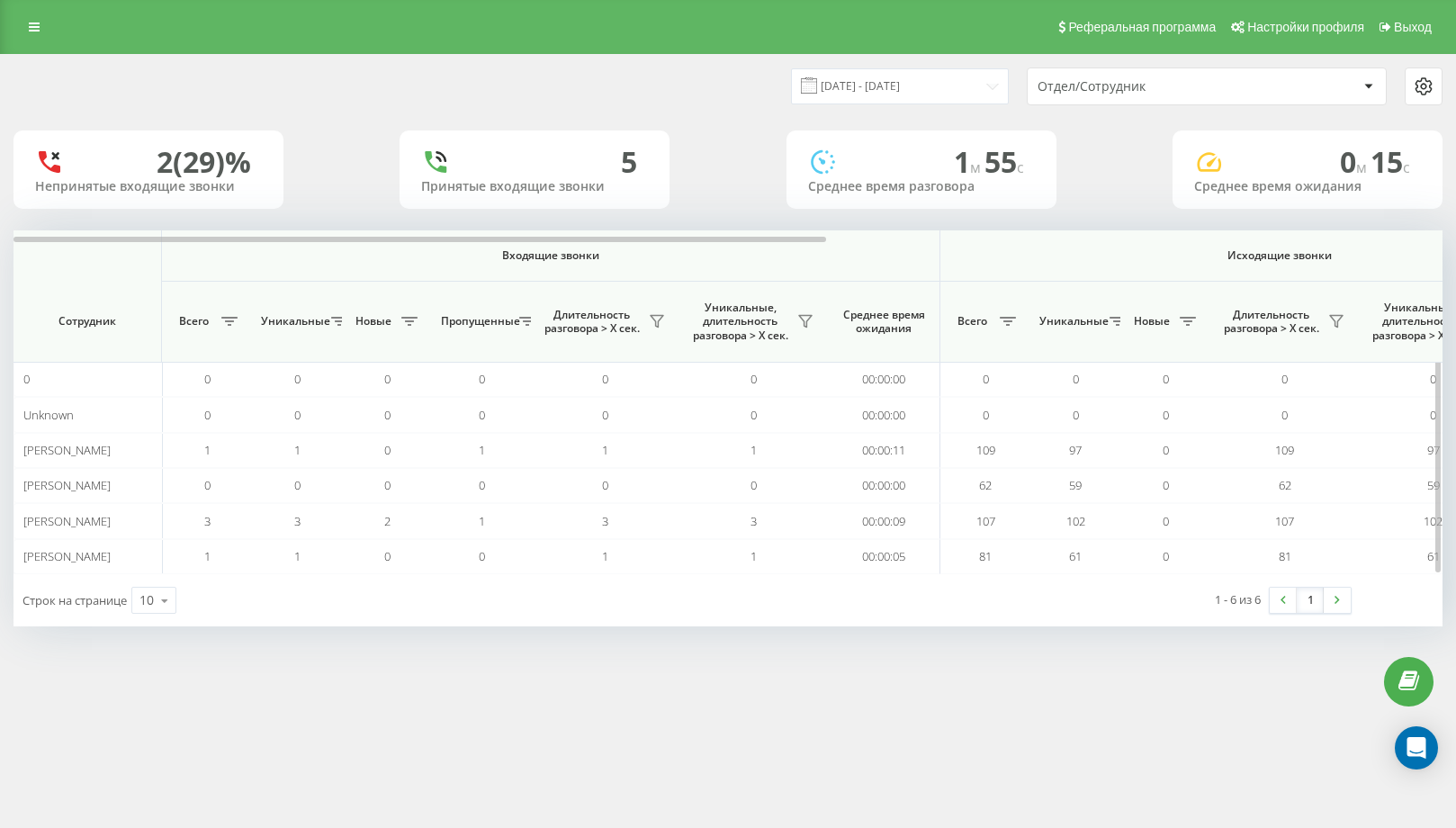
click at [1358, 249] on span "Исходящие звонки" at bounding box center [1280, 255] width 595 height 14
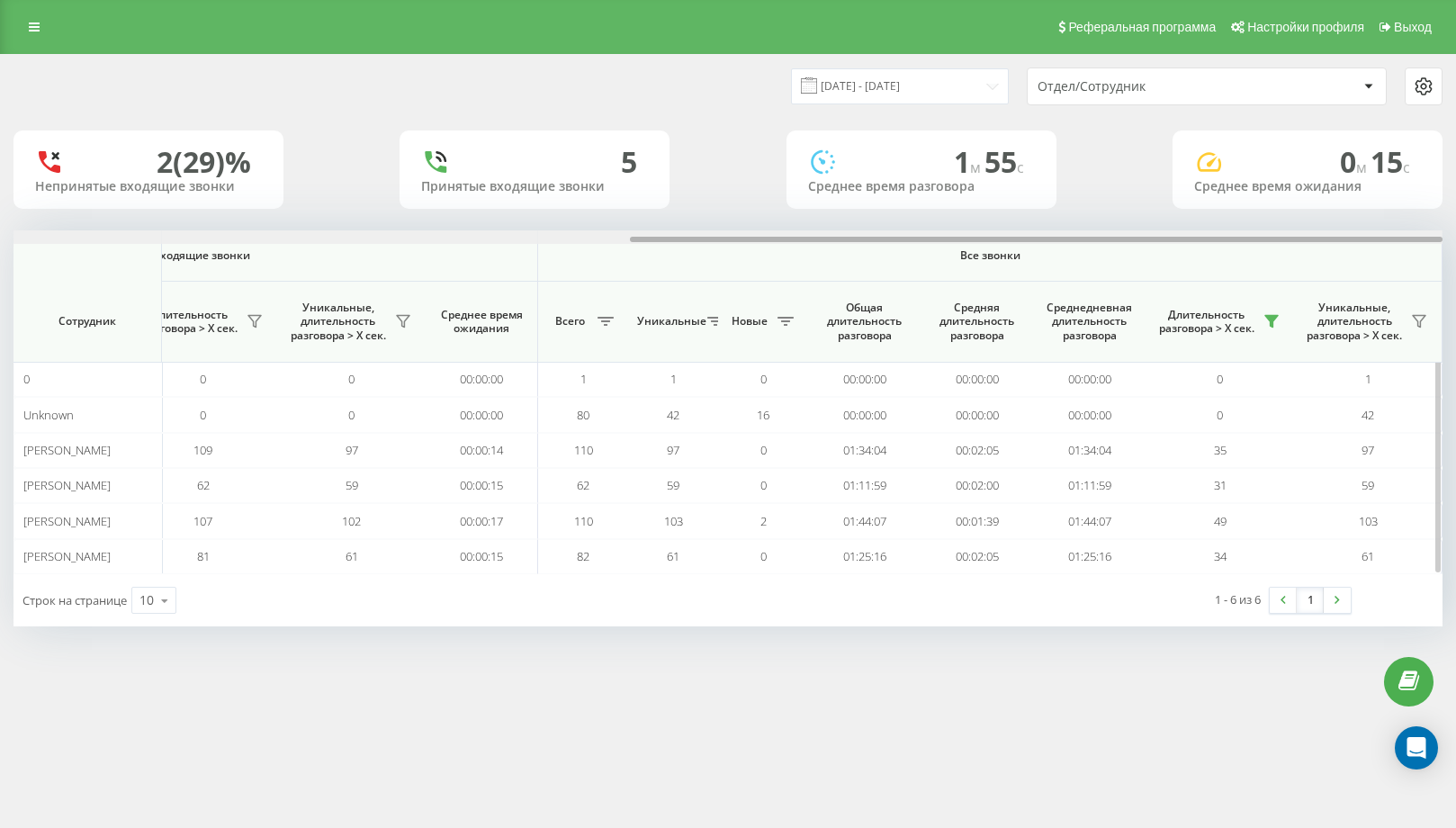
click at [1377, 240] on div at bounding box center [1037, 239] width 813 height 5
